Goal: Task Accomplishment & Management: Use online tool/utility

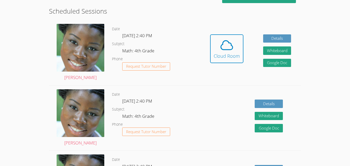
scroll to position [139, 0]
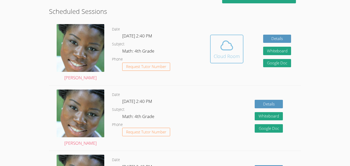
click at [228, 51] on icon at bounding box center [227, 45] width 14 height 14
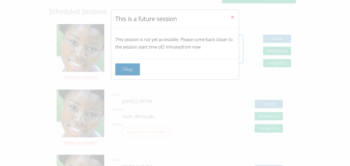
click at [128, 74] on button "Okay" at bounding box center [127, 69] width 25 height 12
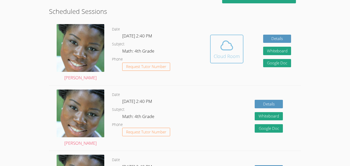
click at [225, 61] on button "Cloud Room" at bounding box center [226, 49] width 33 height 29
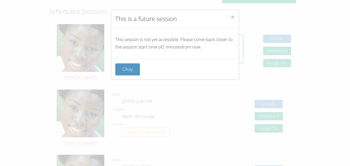
click at [231, 19] on icon "Close" at bounding box center [232, 17] width 4 height 4
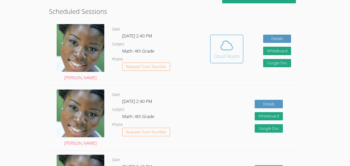
click at [233, 45] on icon at bounding box center [227, 45] width 14 height 14
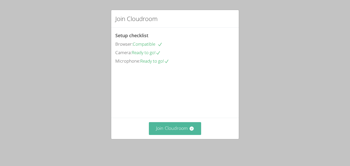
click at [173, 130] on button "Join Cloudroom" at bounding box center [175, 128] width 53 height 13
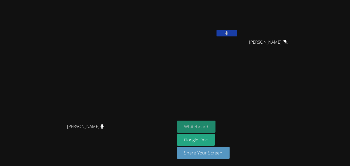
click at [216, 126] on button "Whiteboard" at bounding box center [196, 126] width 39 height 12
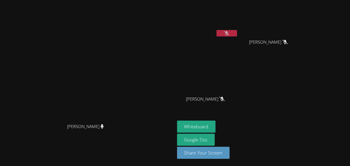
click at [237, 31] on button at bounding box center [227, 33] width 21 height 6
click at [229, 34] on icon at bounding box center [226, 33] width 5 height 4
click at [238, 29] on video at bounding box center [207, 19] width 61 height 34
click at [237, 32] on button at bounding box center [227, 33] width 21 height 6
click at [237, 35] on button at bounding box center [227, 33] width 21 height 6
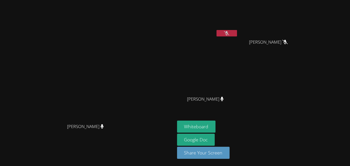
click at [237, 36] on button at bounding box center [227, 33] width 21 height 6
click at [237, 31] on button at bounding box center [227, 33] width 21 height 6
click at [229, 35] on icon at bounding box center [226, 33] width 5 height 4
click at [237, 33] on button at bounding box center [227, 33] width 21 height 6
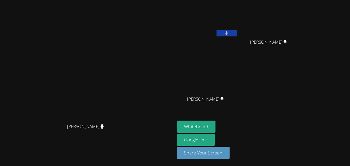
click at [238, 99] on div "[PERSON_NAME]" at bounding box center [207, 103] width 61 height 21
click at [224, 99] on icon at bounding box center [222, 99] width 3 height 4
click at [224, 100] on span "[PERSON_NAME]" at bounding box center [205, 98] width 37 height 7
click at [237, 33] on button at bounding box center [227, 33] width 21 height 6
click at [228, 8] on video at bounding box center [207, 19] width 61 height 34
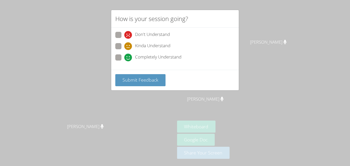
click at [178, 56] on span "Completely Understand" at bounding box center [158, 58] width 46 height 8
click at [129, 56] on input "Completely Understand" at bounding box center [126, 56] width 4 height 4
radio input "true"
click at [175, 59] on span "Completely Understand" at bounding box center [158, 58] width 46 height 8
click at [129, 59] on input "Completely Understand" at bounding box center [126, 56] width 4 height 4
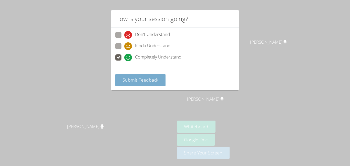
click at [150, 81] on span "Submit Feedback" at bounding box center [141, 80] width 36 height 6
